Goal: Answer question/provide support

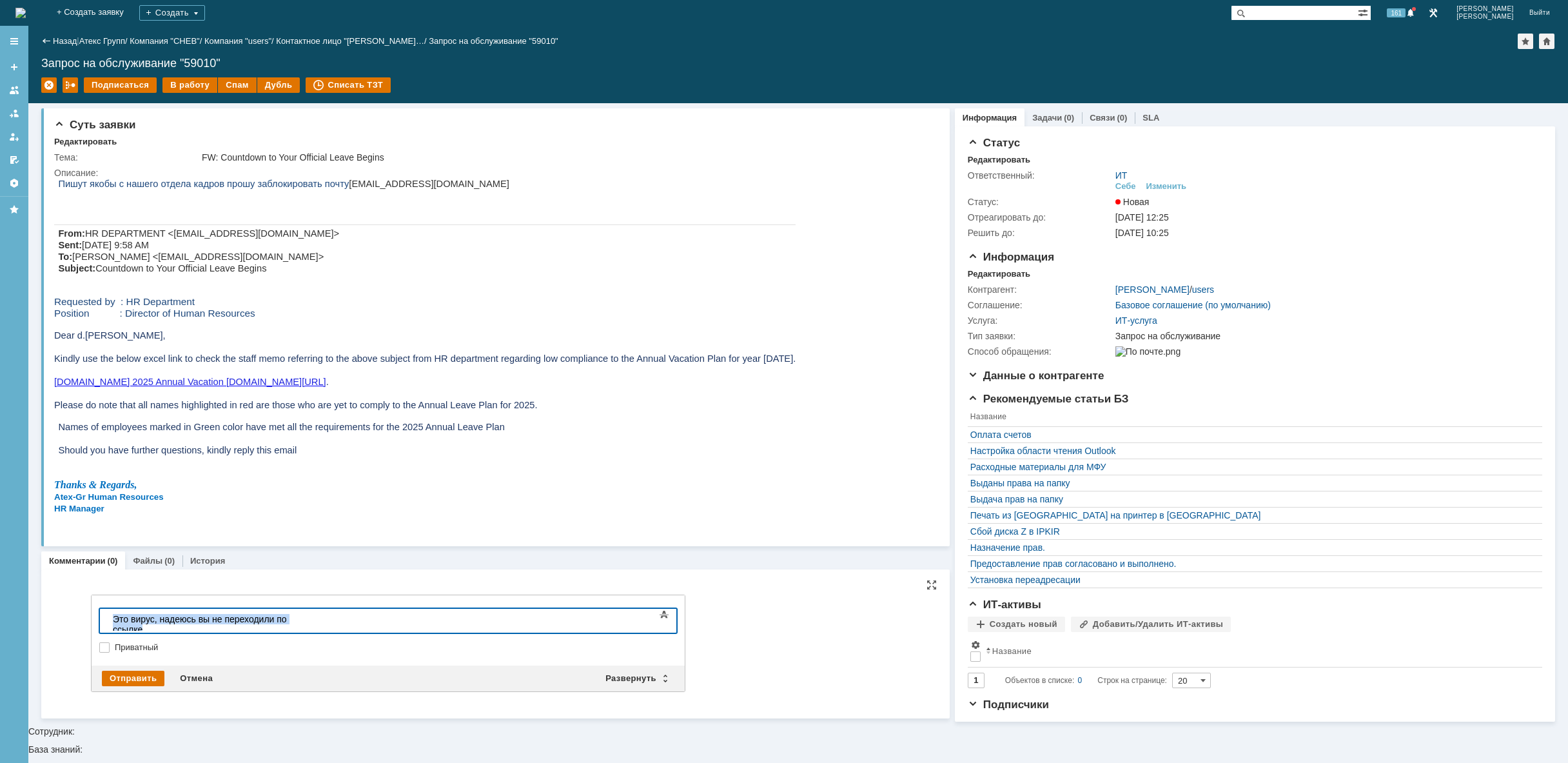
drag, startPoint x: 341, startPoint y: 617, endPoint x: 11, endPoint y: 627, distance: 330.2
click at [108, 627] on html "Это вирус, надеюсь вы не переходили по ссылке" at bounding box center [205, 624] width 193 height 31
drag, startPoint x: 419, startPoint y: 184, endPoint x: 326, endPoint y: 188, distance: 93.1
click at [326, 188] on p "Пишут якобы с нашего отдела кадров прошу заблокировать почту [EMAIL_ADDRESS][DO…" at bounding box center [427, 183] width 738 height 11
copy span "[EMAIL_ADDRESS][DOMAIN_NAME]"
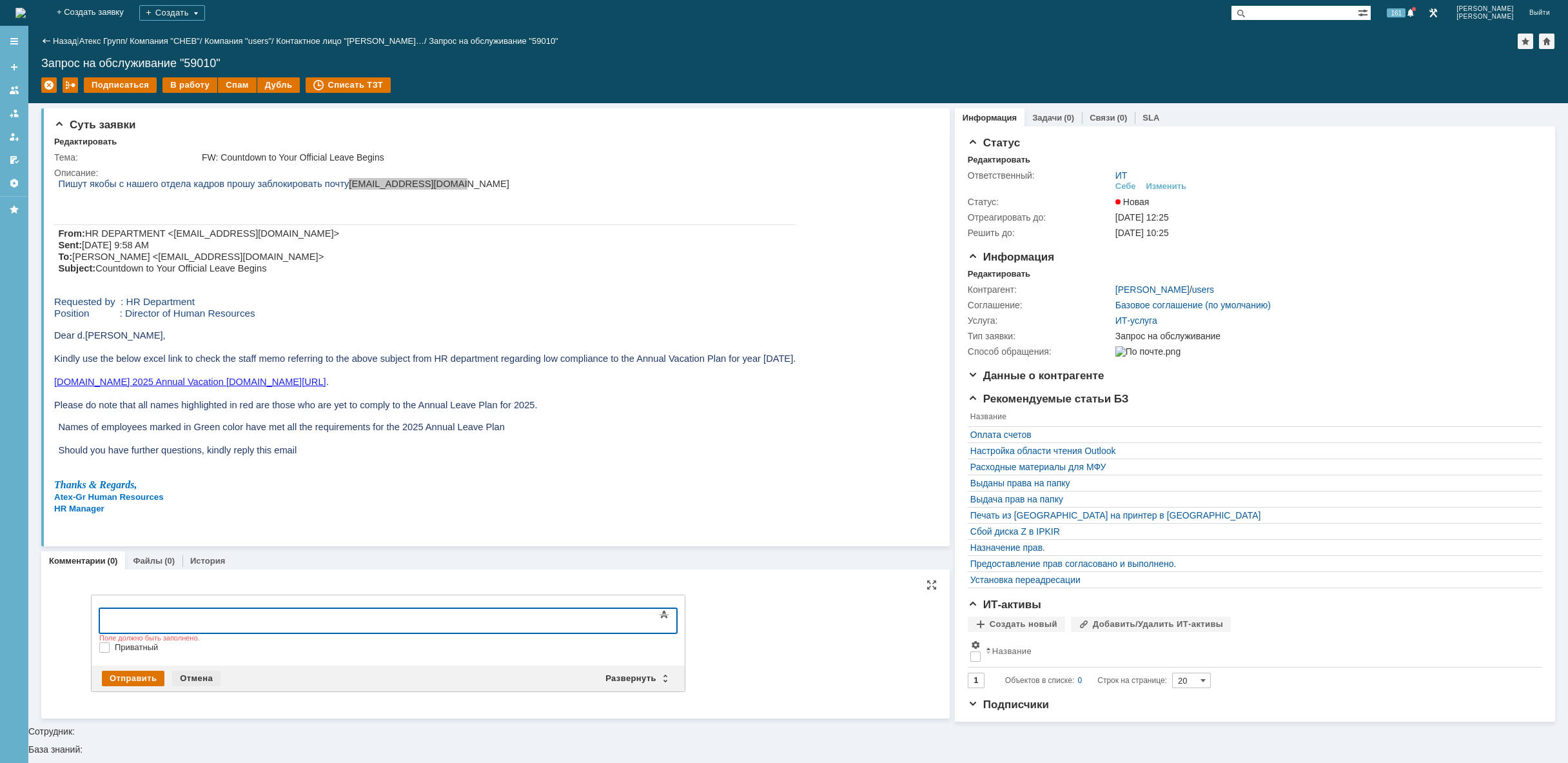
click at [195, 674] on div "Отмена" at bounding box center [197, 678] width 48 height 15
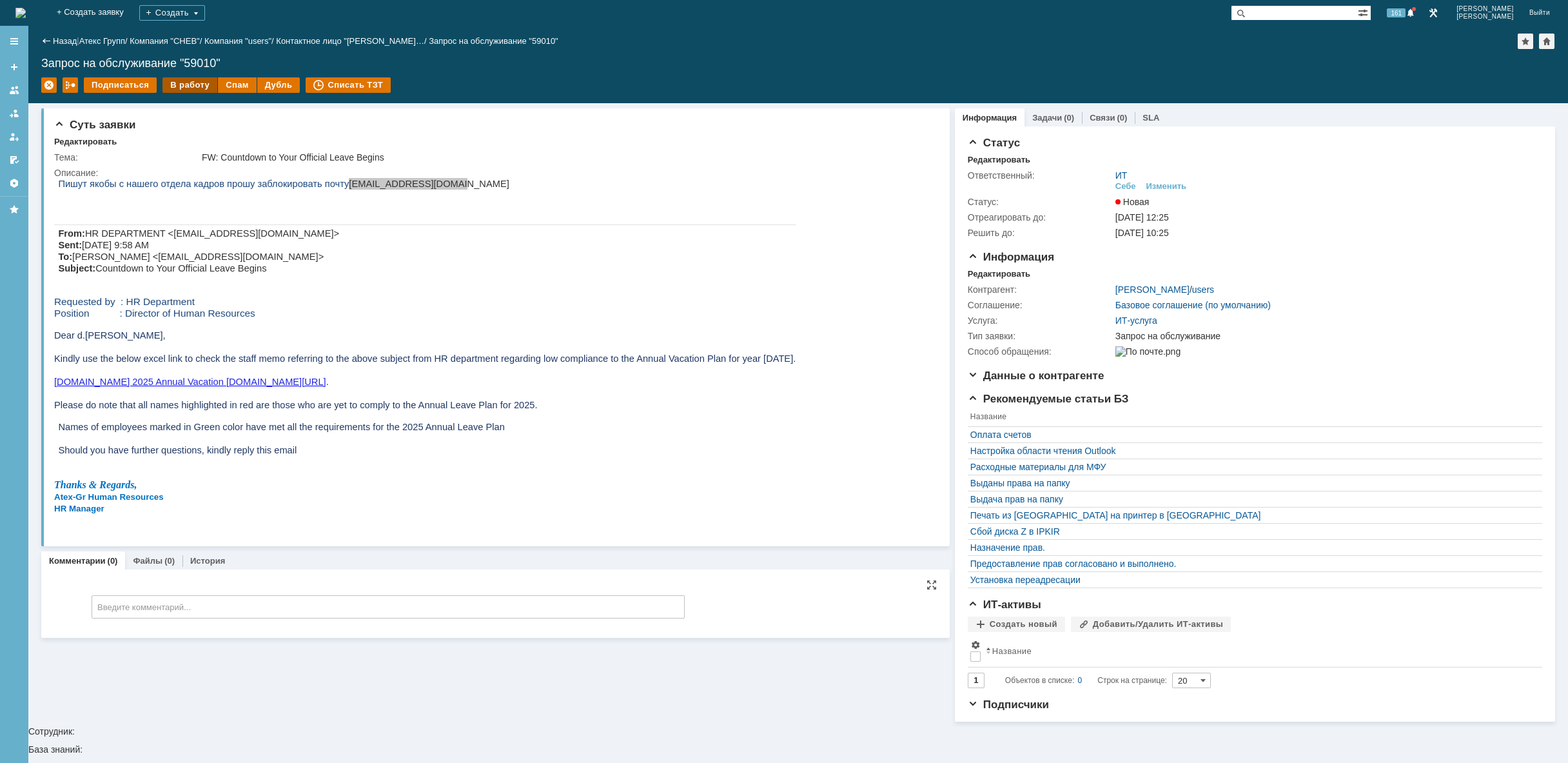
click at [198, 85] on div "В работу" at bounding box center [190, 85] width 55 height 15
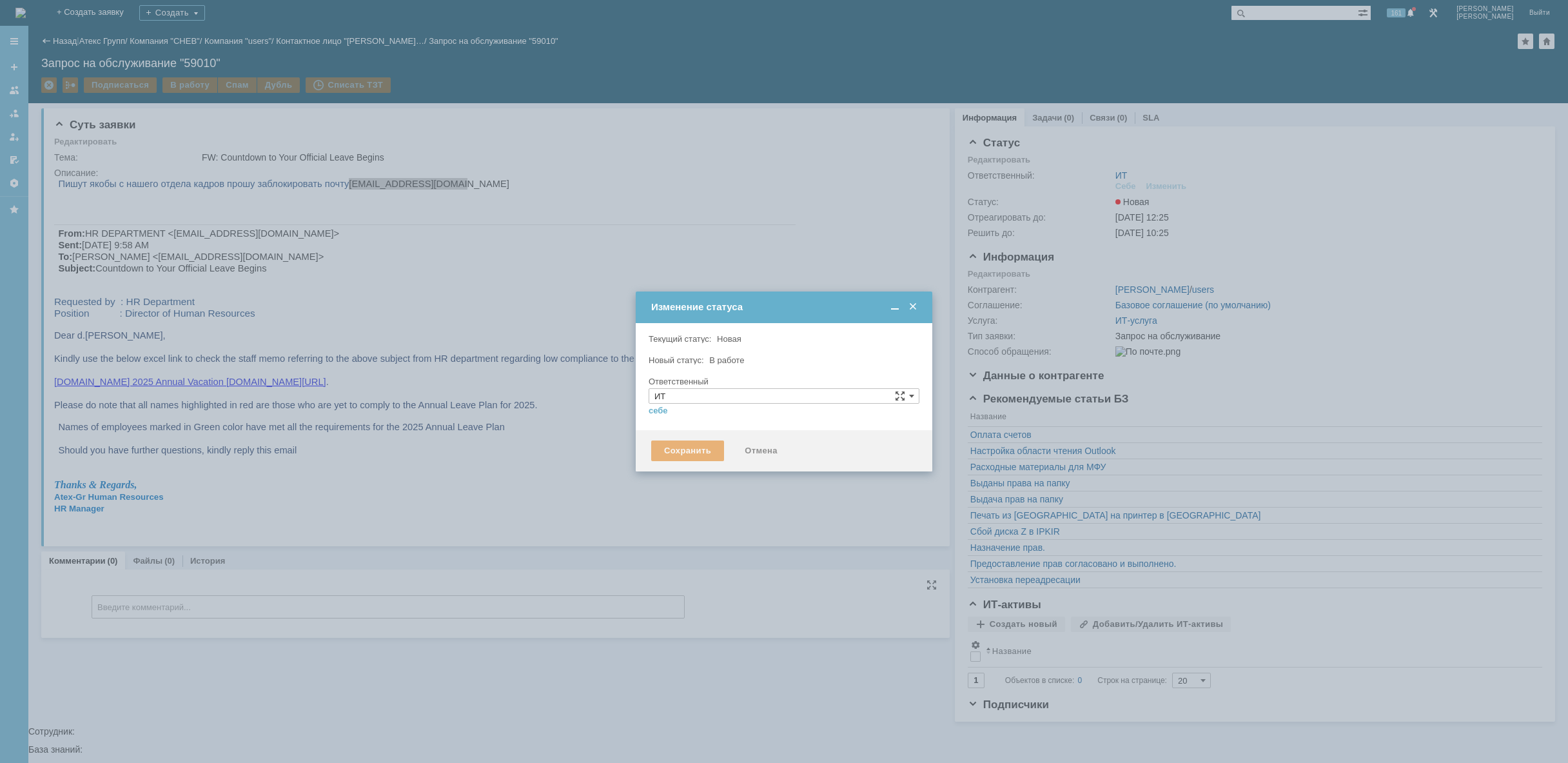
type input "[PERSON_NAME]"
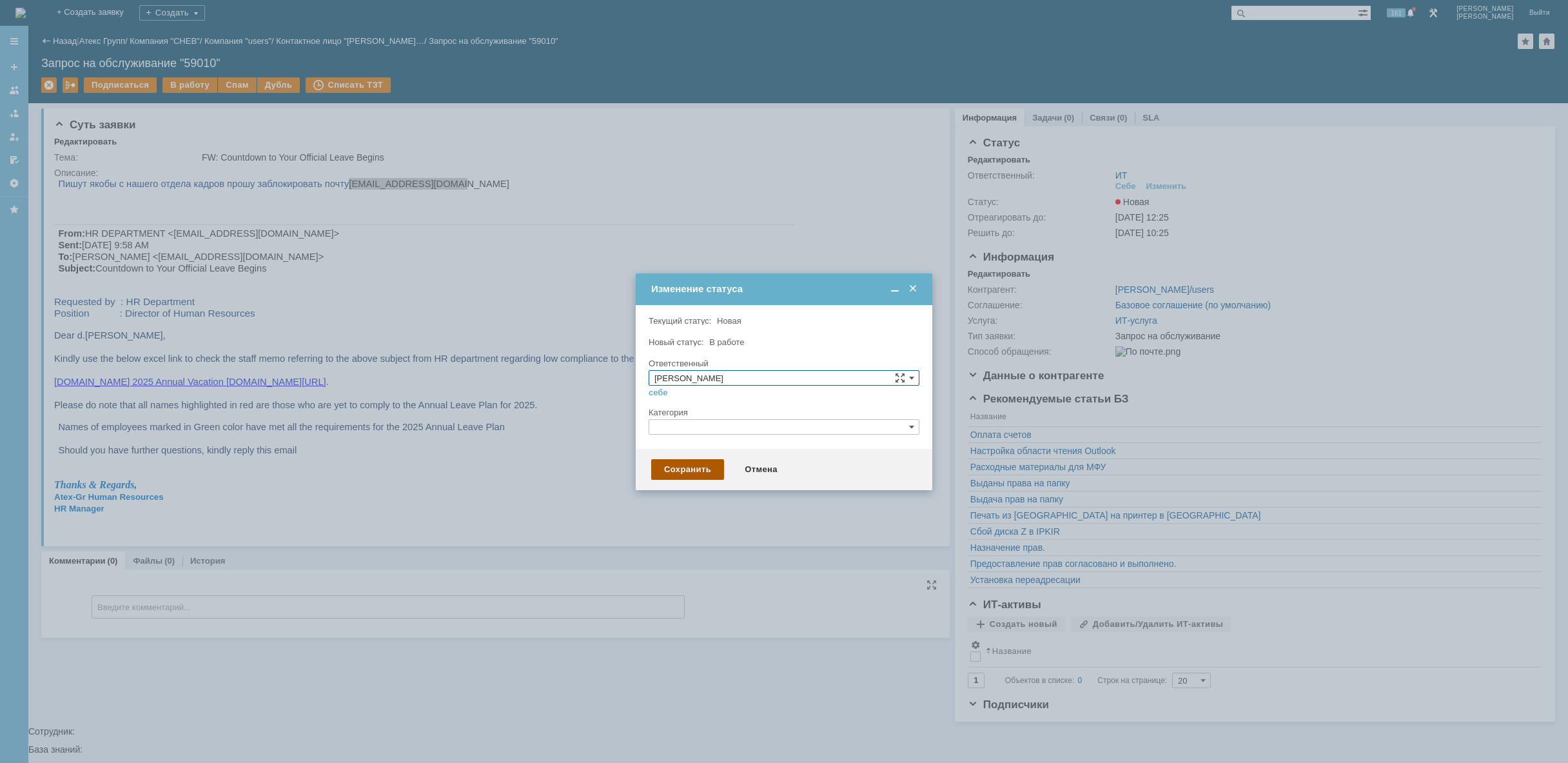
click at [692, 464] on div "Сохранить" at bounding box center [687, 469] width 73 height 21
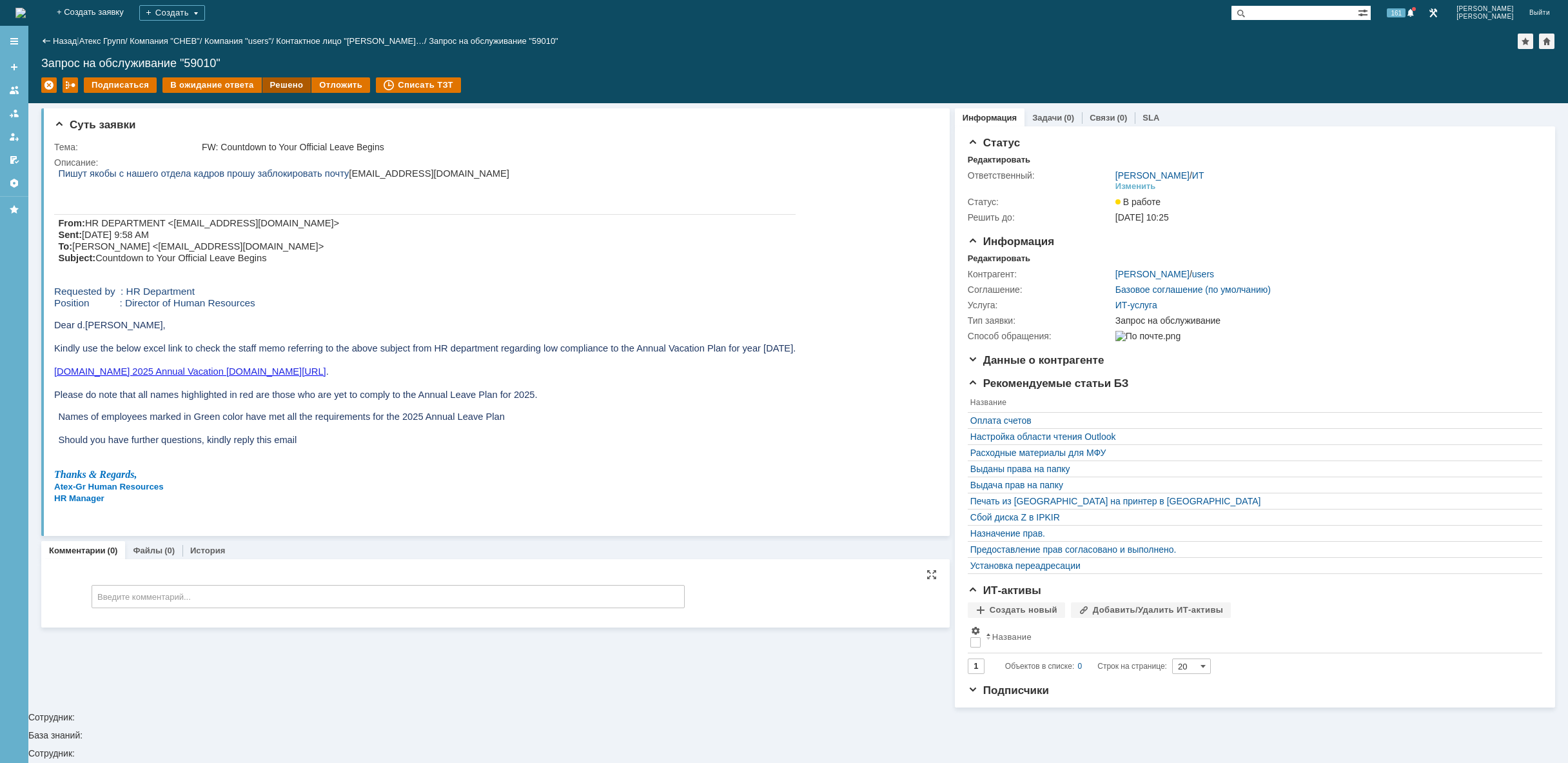
click at [280, 87] on div "Решено" at bounding box center [286, 85] width 49 height 15
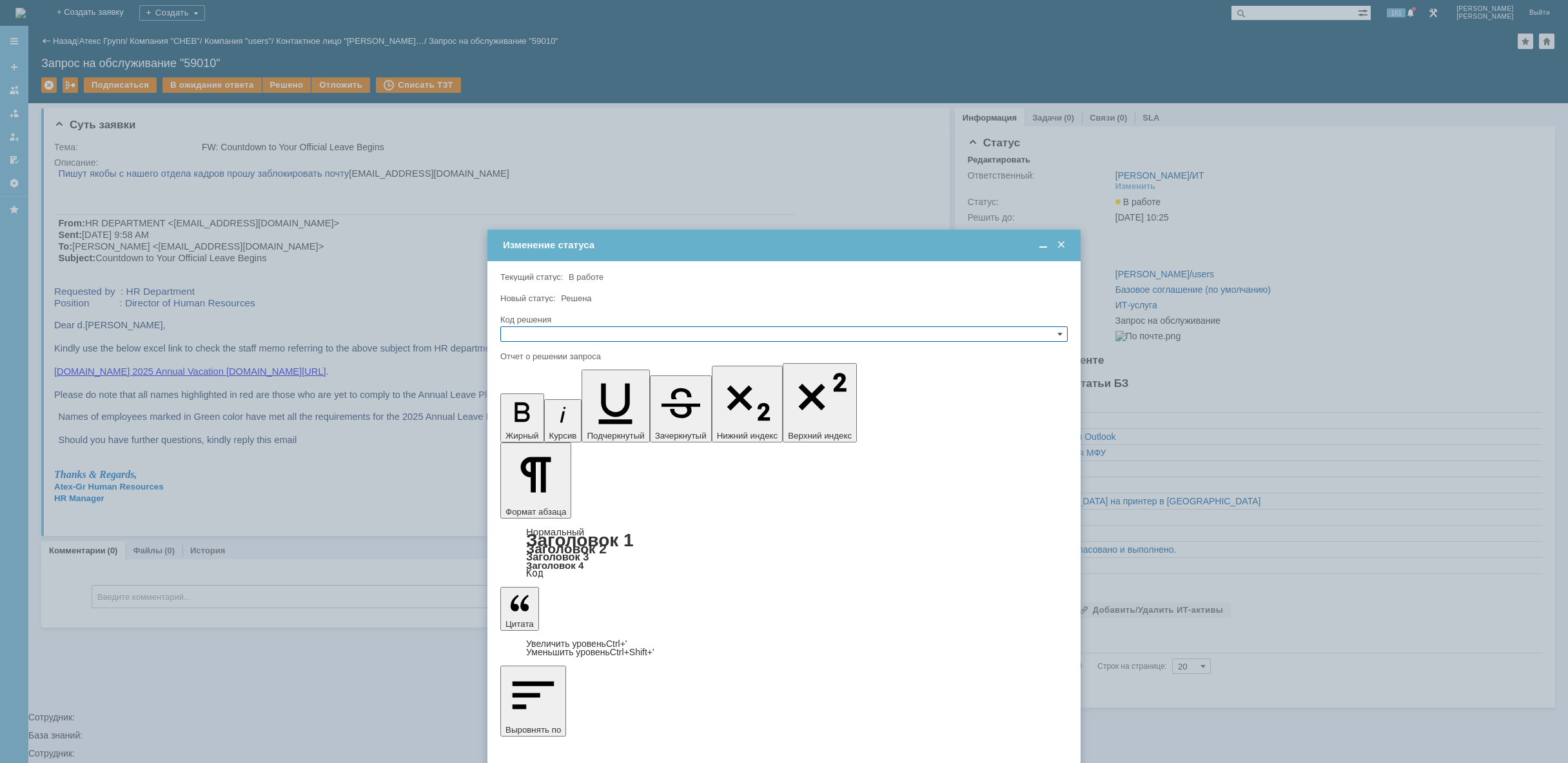
click at [553, 326] on input "text" at bounding box center [784, 334] width 567 height 15
click at [555, 399] on span "Решено" at bounding box center [784, 396] width 556 height 10
type input "Решено"
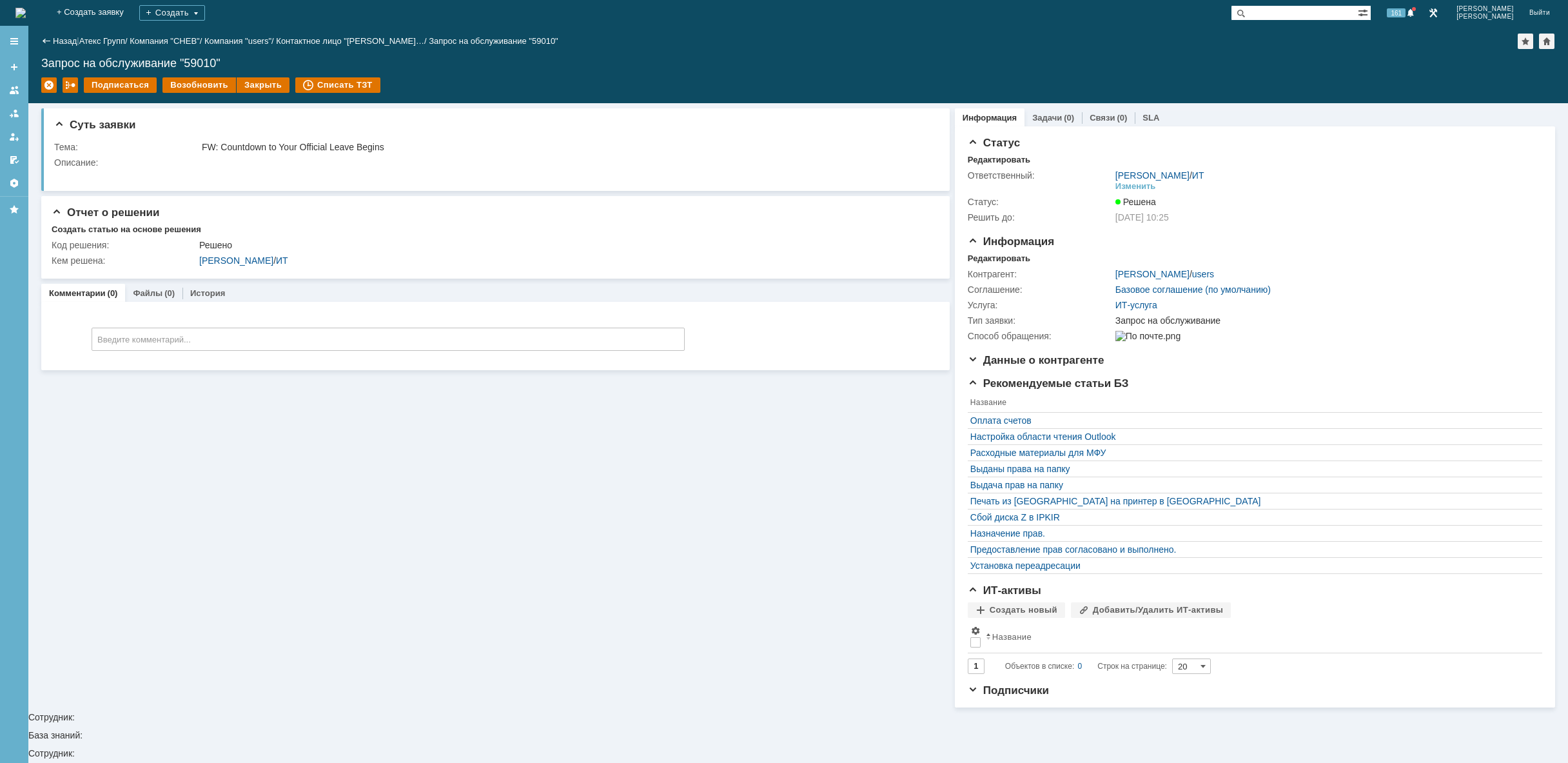
click at [25, 18] on img at bounding box center [20, 13] width 10 height 10
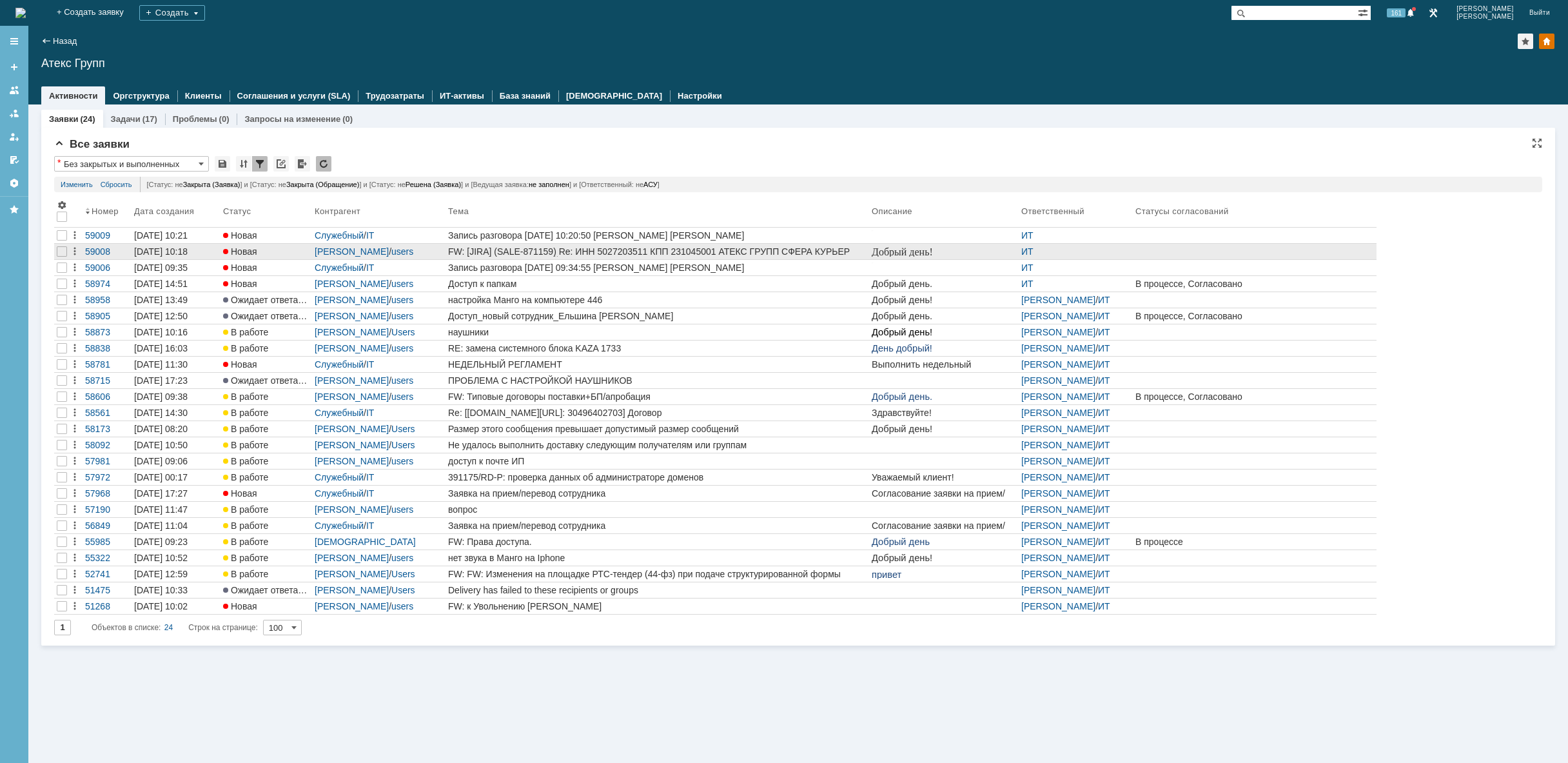
click at [907, 253] on p "Добрый день! Все настройки по ЭДО со стороны Корус произведены." at bounding box center [944, 264] width 144 height 35
click at [842, 251] on div "FW: [JIRA] (SALE-871159) Re: ИНН 5027203511 КПП 231045001 АТЕКС ГРУПП СФЕРА КУР…" at bounding box center [657, 251] width 418 height 10
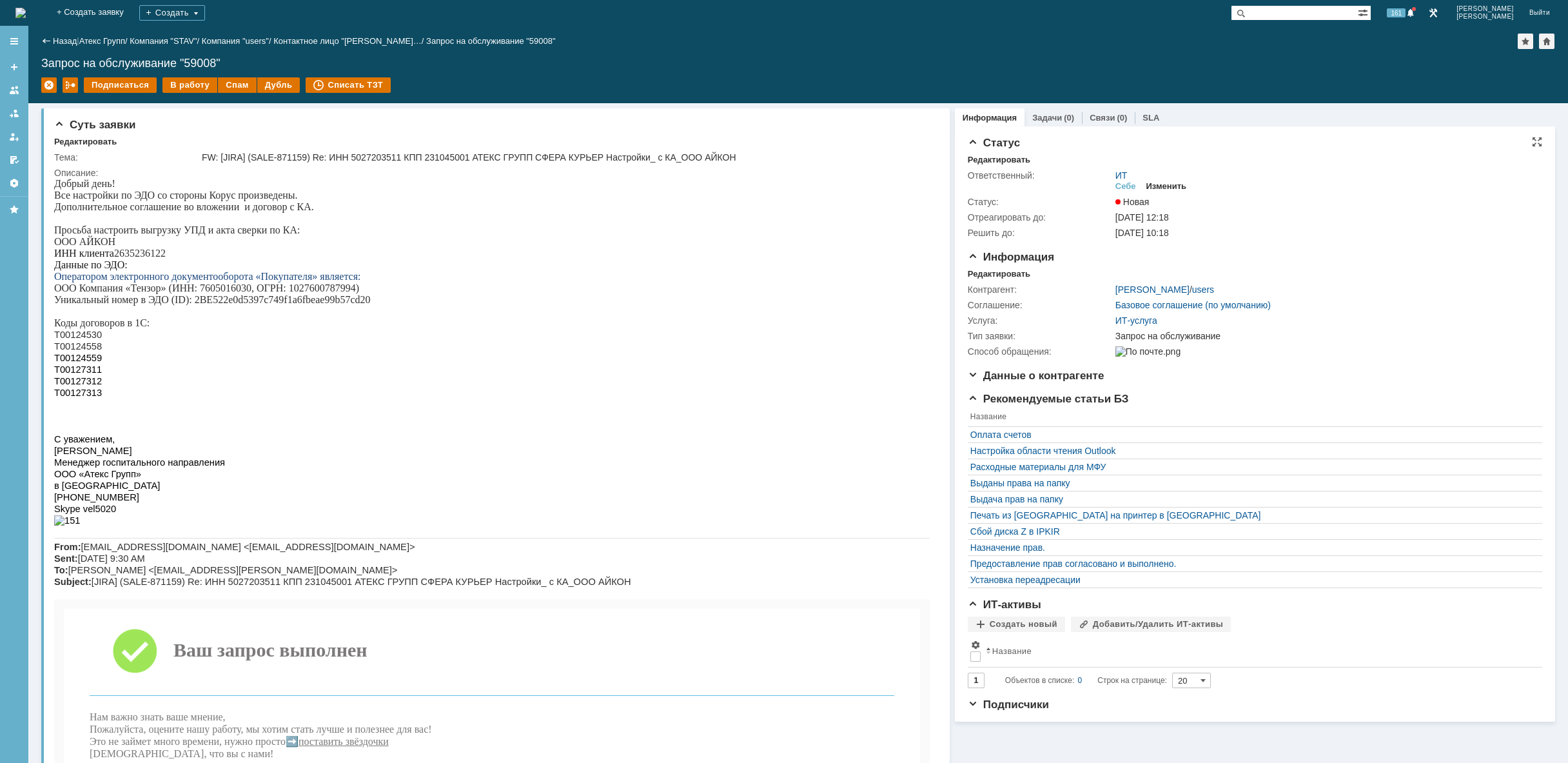
click at [1164, 183] on div "Изменить" at bounding box center [1166, 186] width 41 height 10
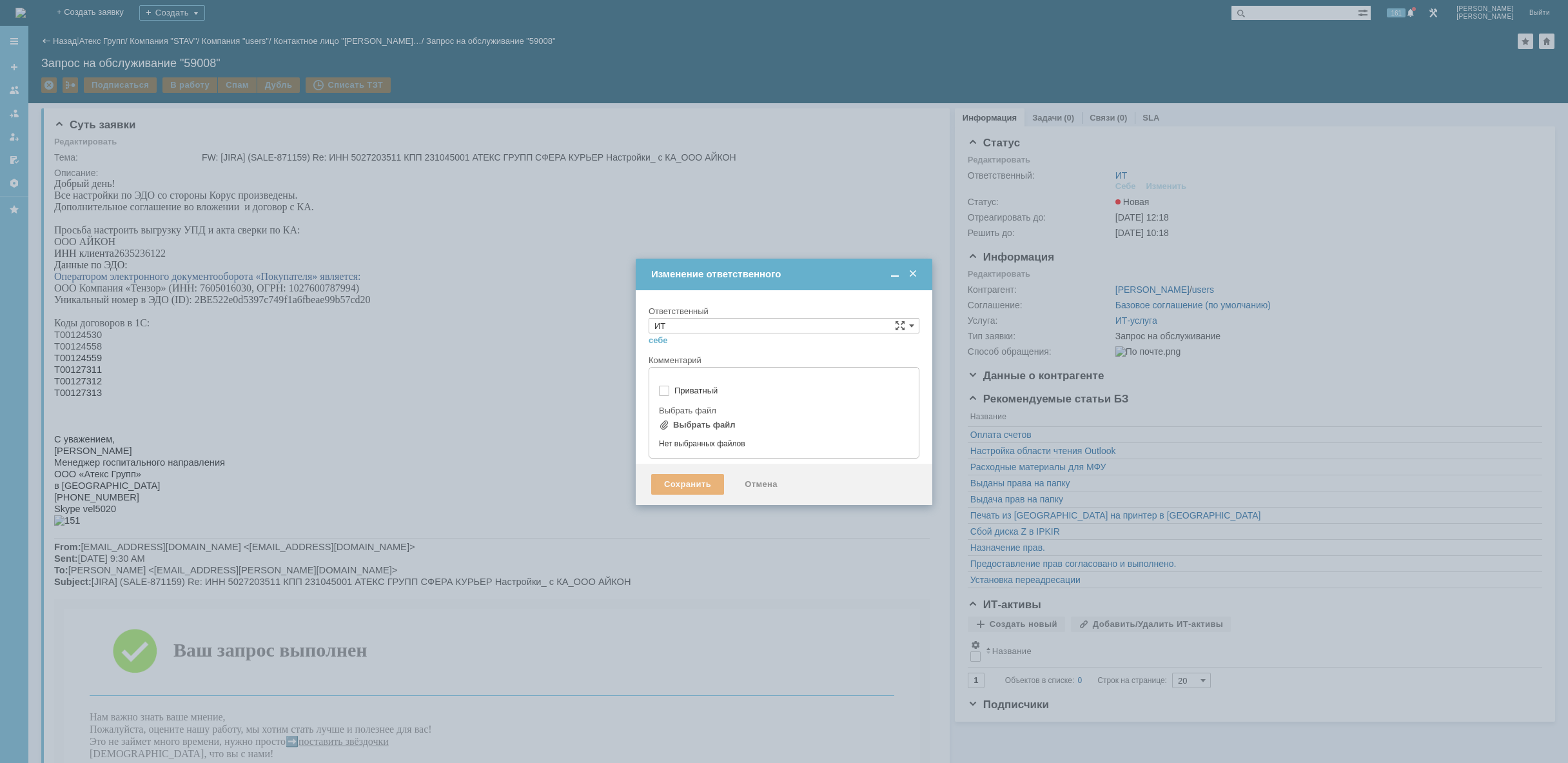
type input "[не указано]"
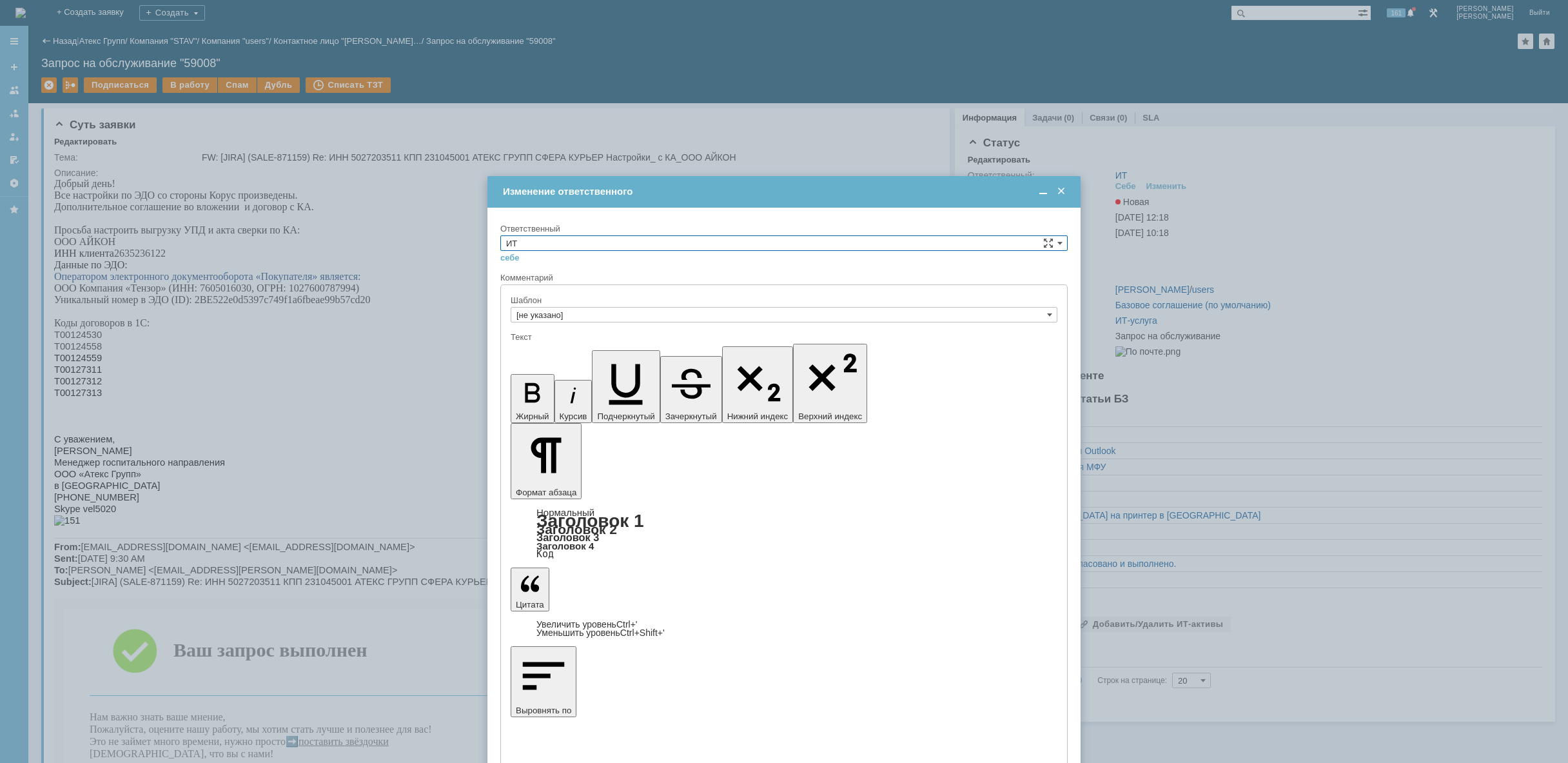
click at [660, 242] on input "ИТ" at bounding box center [784, 243] width 567 height 15
click at [582, 352] on span "АСУ" at bounding box center [784, 349] width 556 height 10
type input "АСУ"
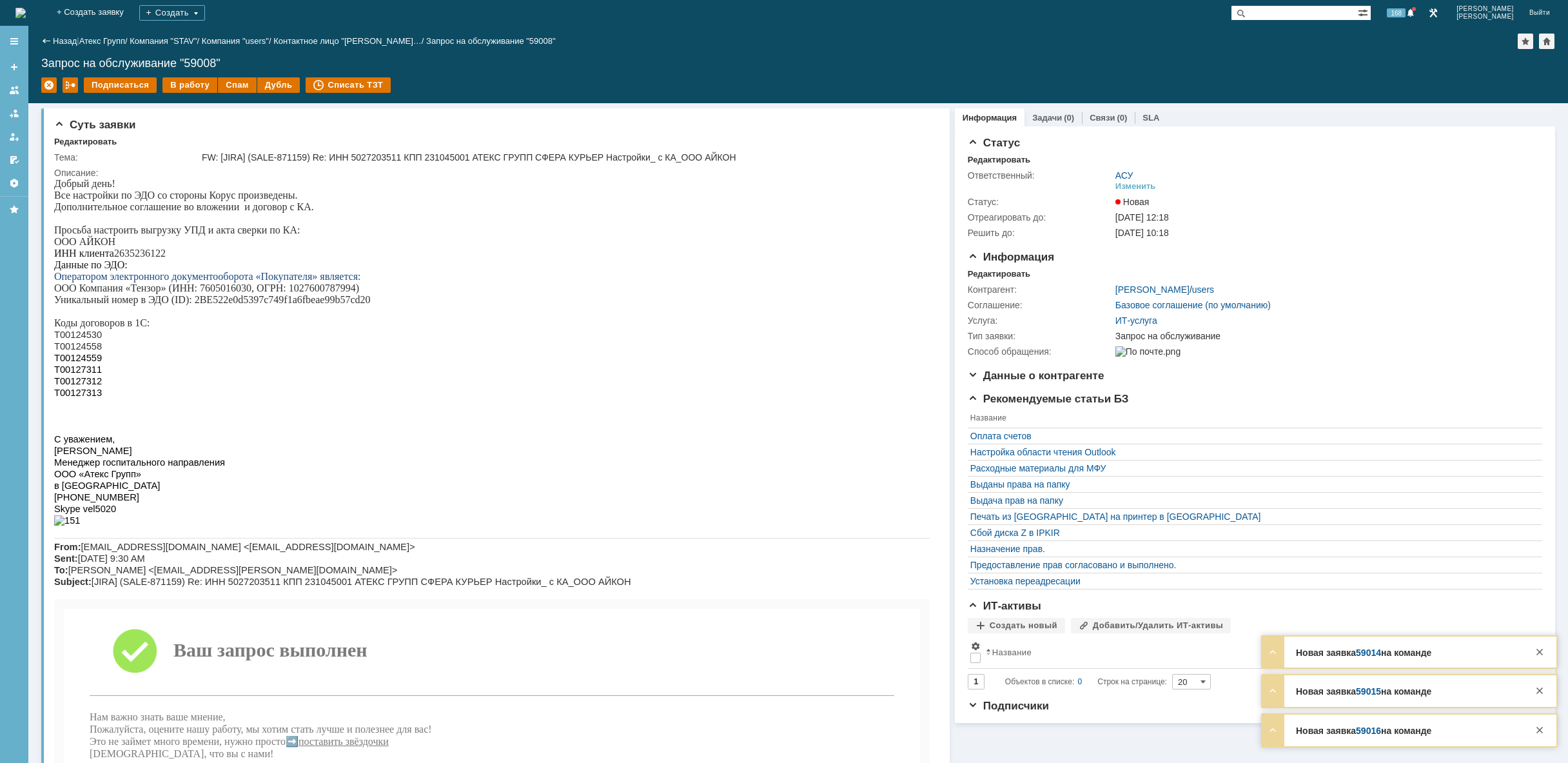
click at [25, 12] on img at bounding box center [20, 13] width 10 height 10
